Goal: Transaction & Acquisition: Purchase product/service

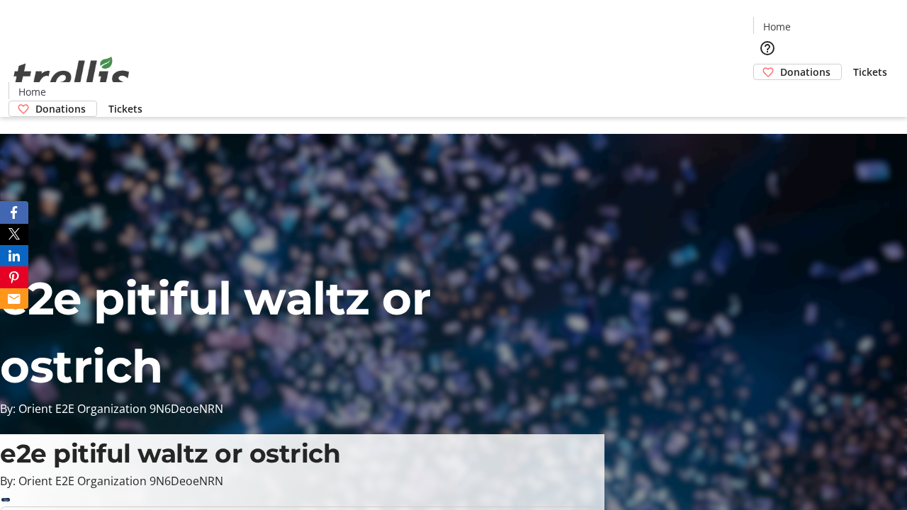
click at [780, 64] on span "Donations" at bounding box center [805, 71] width 50 height 15
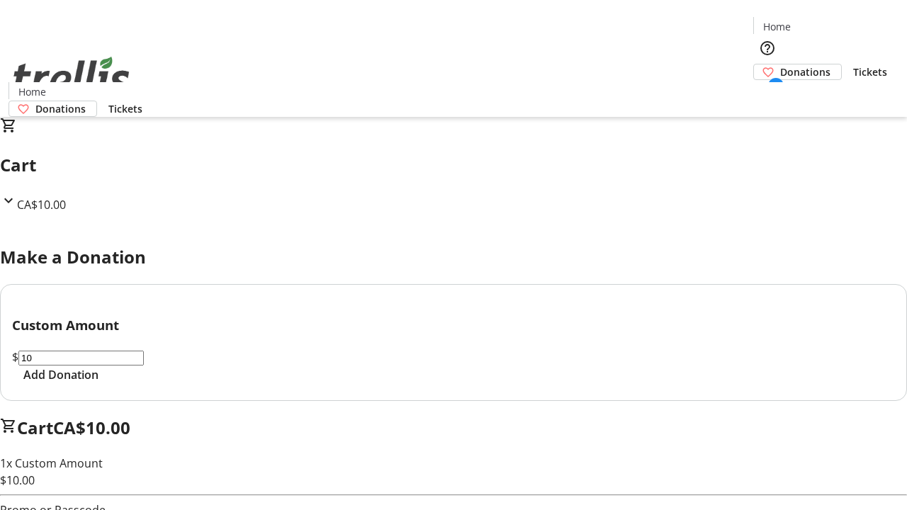
select select "CA"
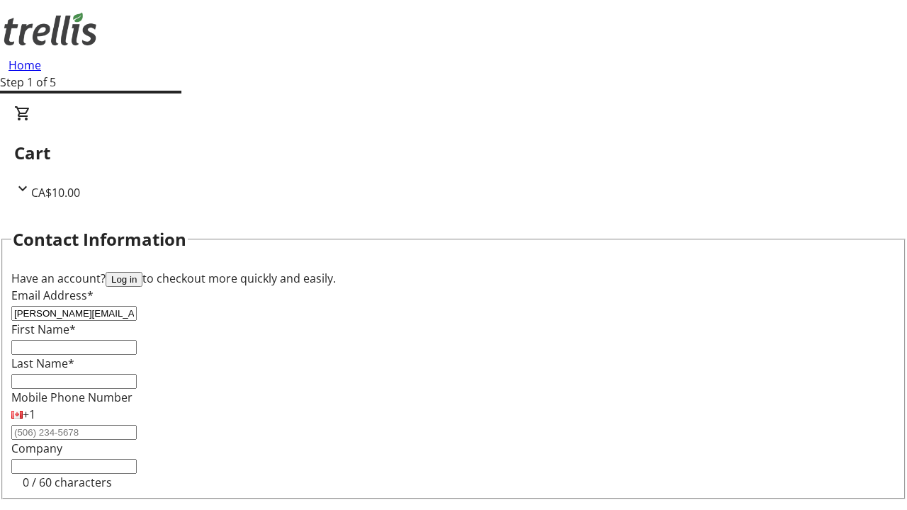
type input "[PERSON_NAME][EMAIL_ADDRESS][DOMAIN_NAME]"
type input "[PERSON_NAME]"
type input "[STREET_ADDRESS][PERSON_NAME]"
type input "Kelowna"
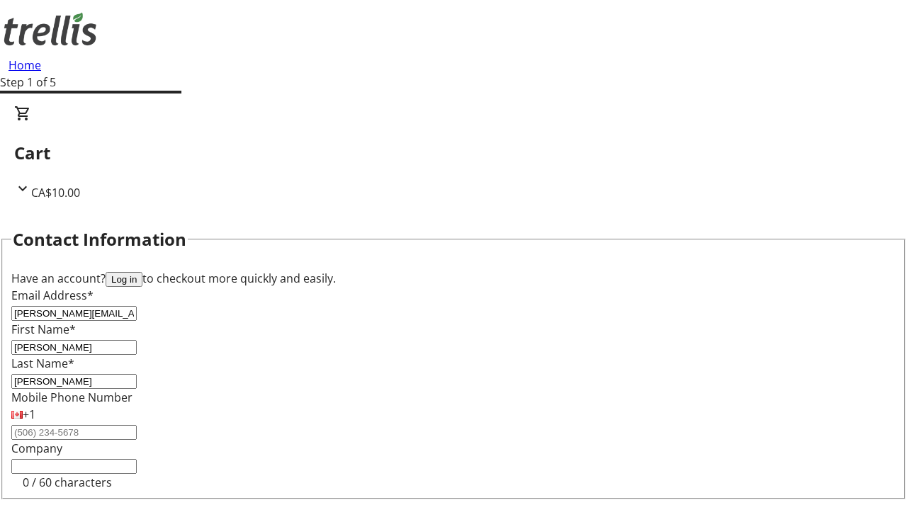
select select "BC"
type input "Kelowna"
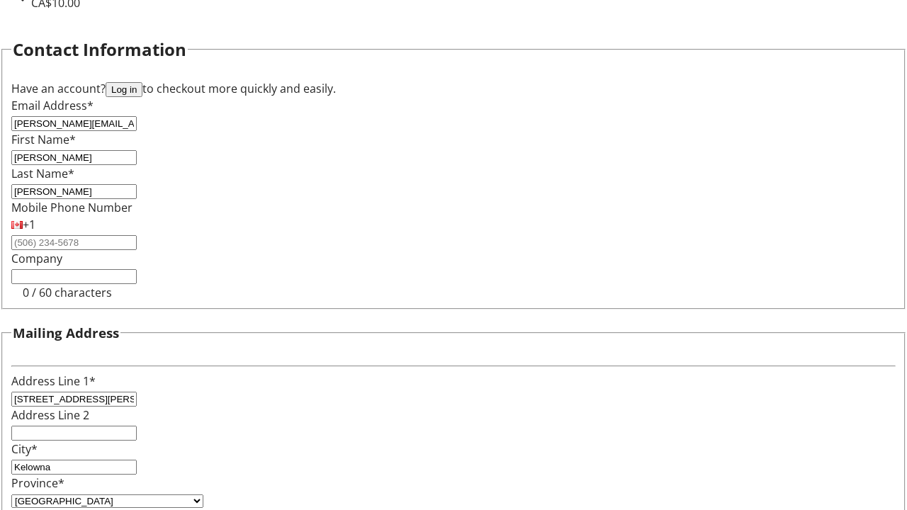
type input "V1Y 0C2"
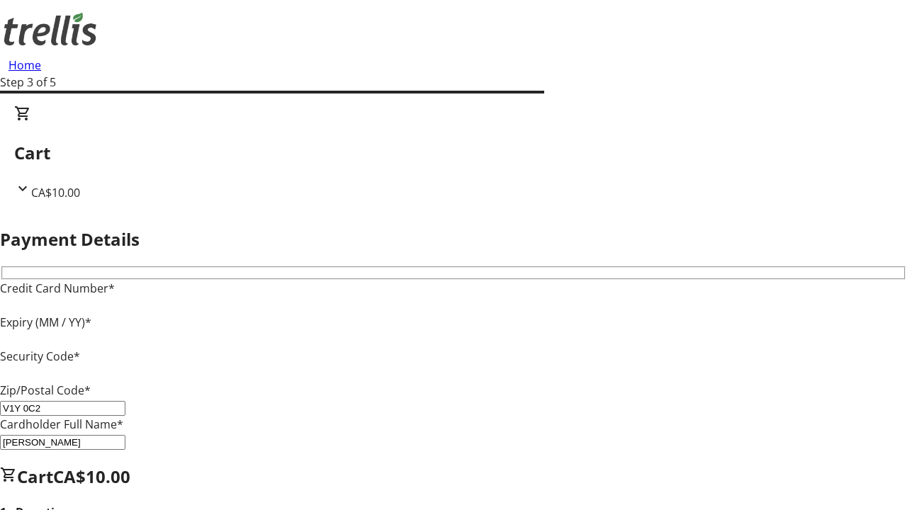
type input "V1Y 0C2"
